Goal: Check status: Check status

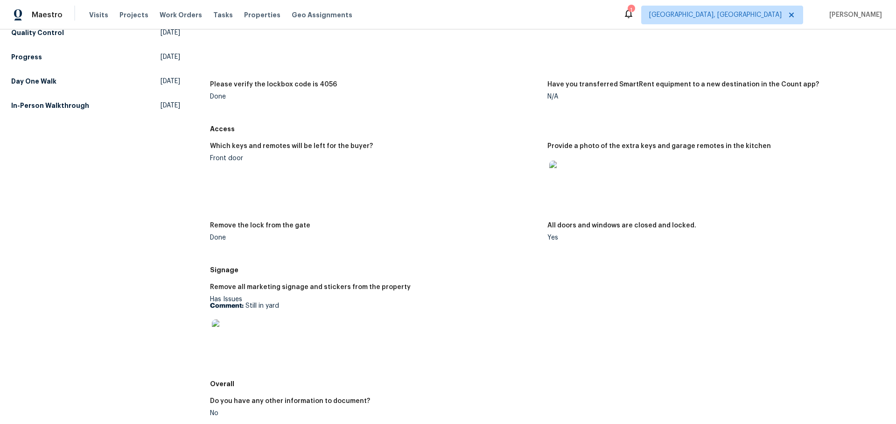
scroll to position [188, 0]
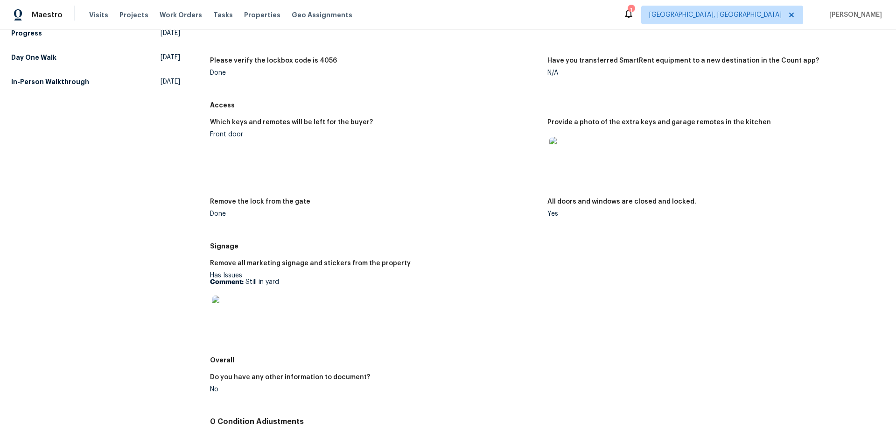
click at [225, 300] on img at bounding box center [227, 310] width 30 height 30
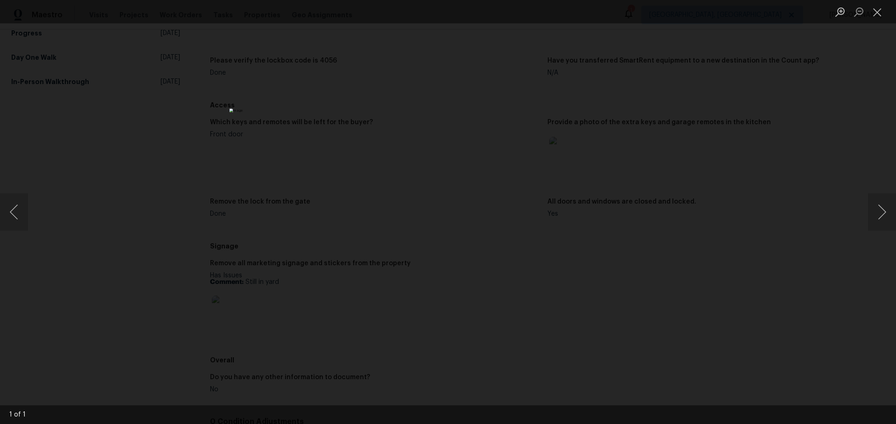
click at [726, 208] on div "Lightbox" at bounding box center [448, 212] width 896 height 424
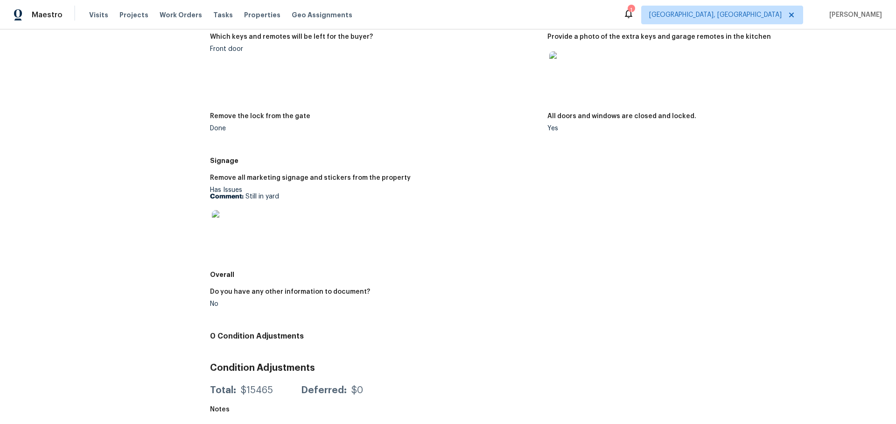
scroll to position [0, 0]
